Goal: Task Accomplishment & Management: Use online tool/utility

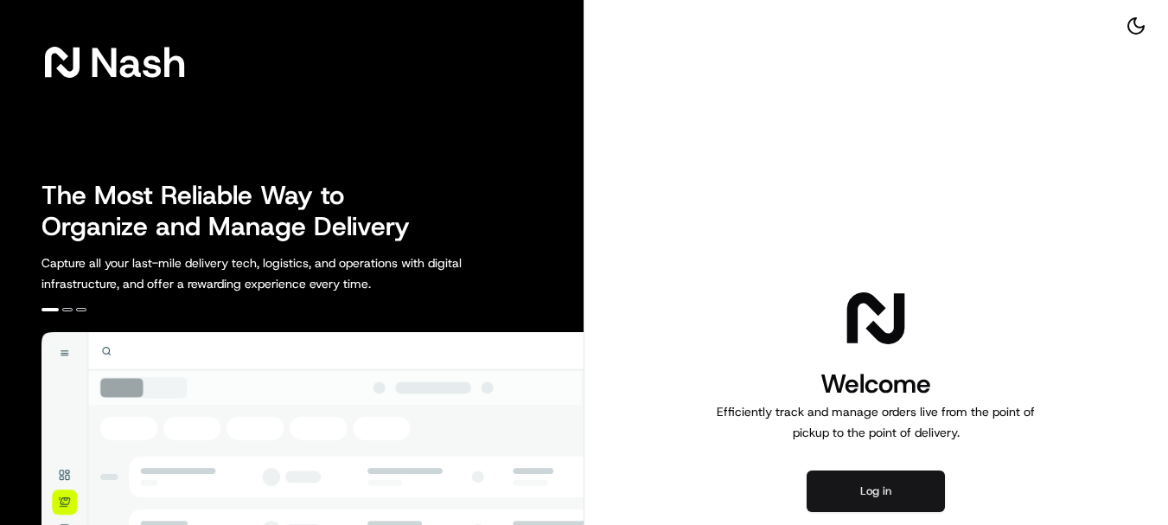
click at [880, 491] on button "Log in" at bounding box center [876, 491] width 138 height 42
